Goal: Task Accomplishment & Management: Complete application form

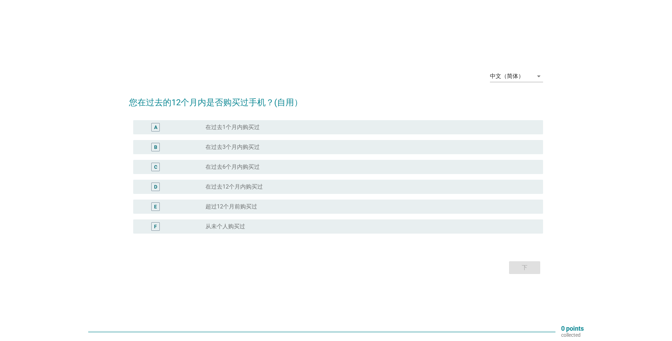
click at [251, 188] on label "在过去12个月内购买过" at bounding box center [234, 186] width 57 height 7
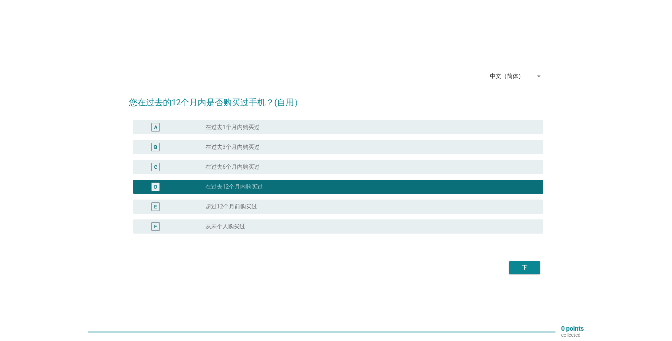
click at [522, 267] on div "下" at bounding box center [525, 267] width 20 height 9
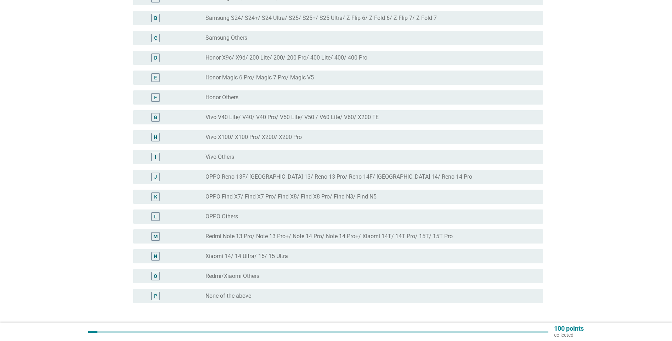
scroll to position [106, 0]
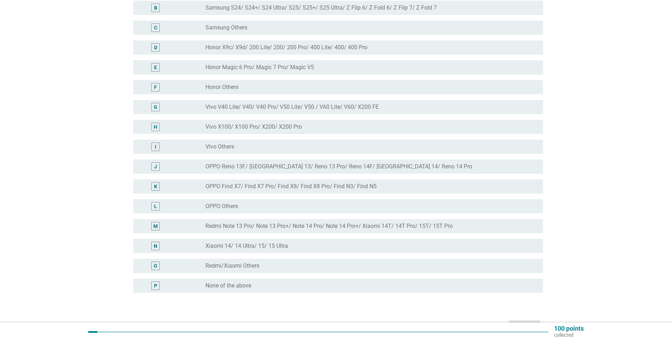
click at [231, 284] on label "None of the above" at bounding box center [229, 285] width 46 height 7
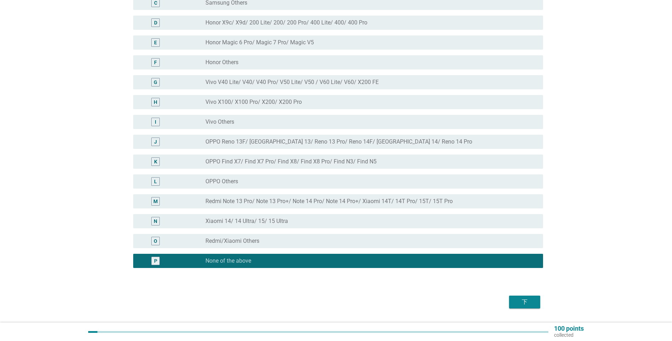
scroll to position [151, 0]
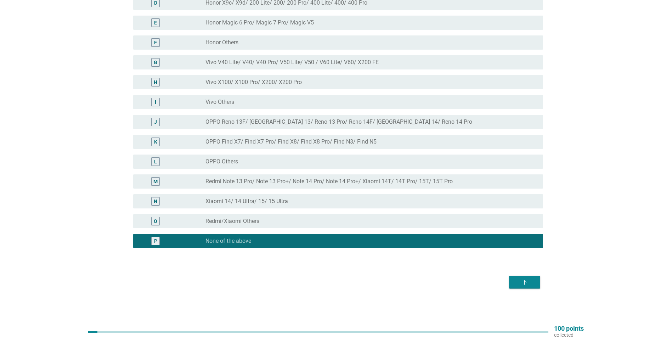
click at [522, 282] on div "下" at bounding box center [525, 282] width 20 height 9
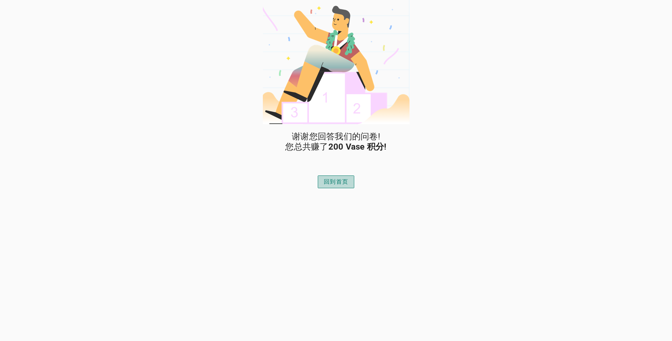
click at [332, 179] on div "回到首页" at bounding box center [336, 182] width 24 height 9
